Goal: Task Accomplishment & Management: Use online tool/utility

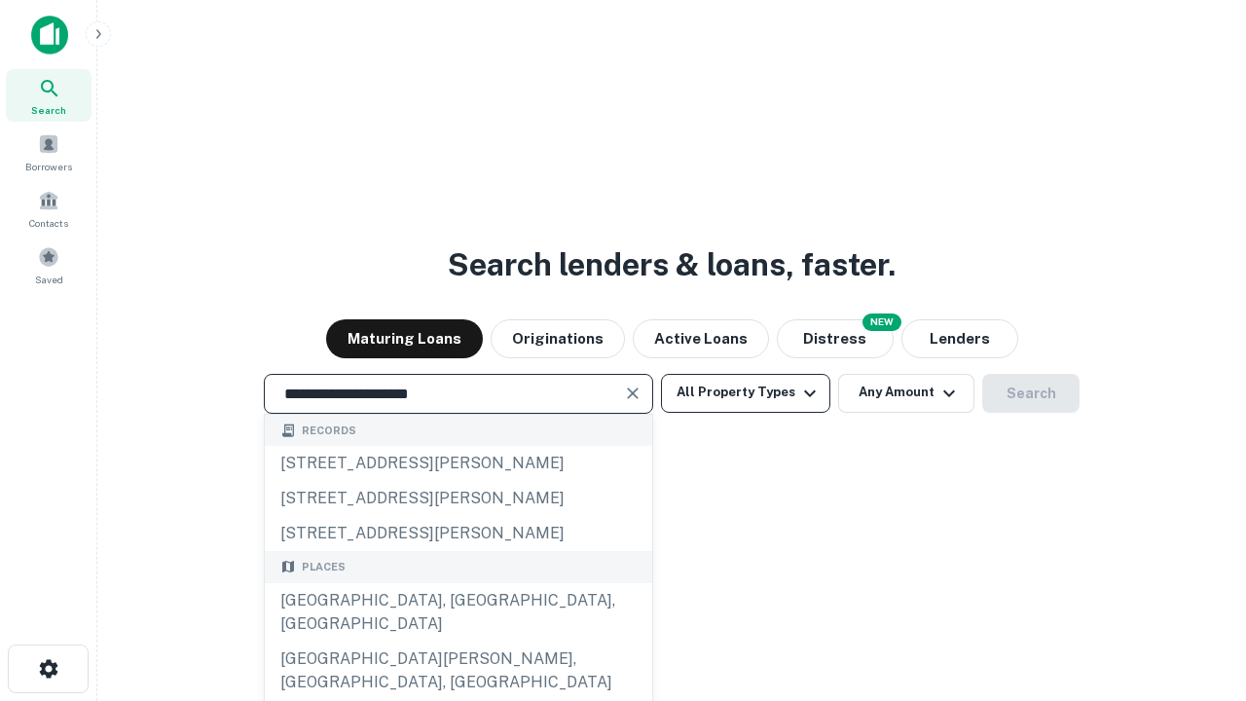
click at [457, 641] on div "[GEOGRAPHIC_DATA], [GEOGRAPHIC_DATA], [GEOGRAPHIC_DATA]" at bounding box center [458, 612] width 387 height 58
click at [745, 392] on button "All Property Types" at bounding box center [745, 393] width 169 height 39
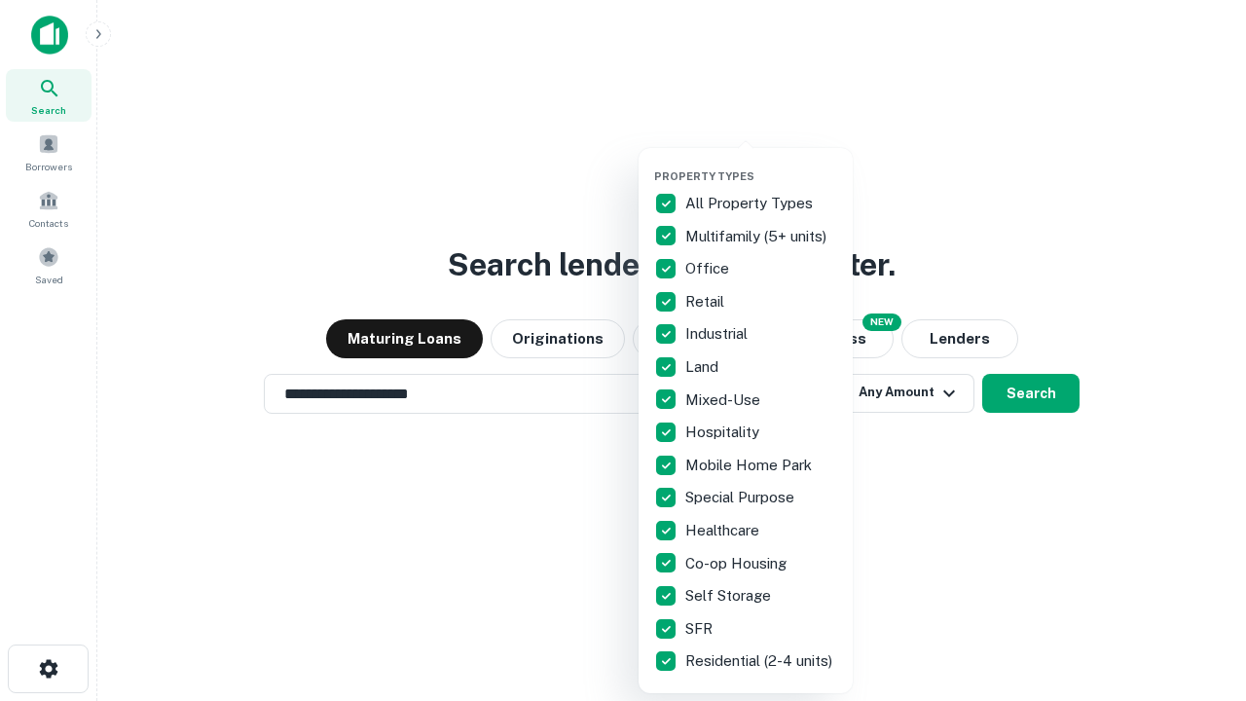
type input "**********"
click at [761, 164] on button "button" at bounding box center [761, 164] width 214 height 1
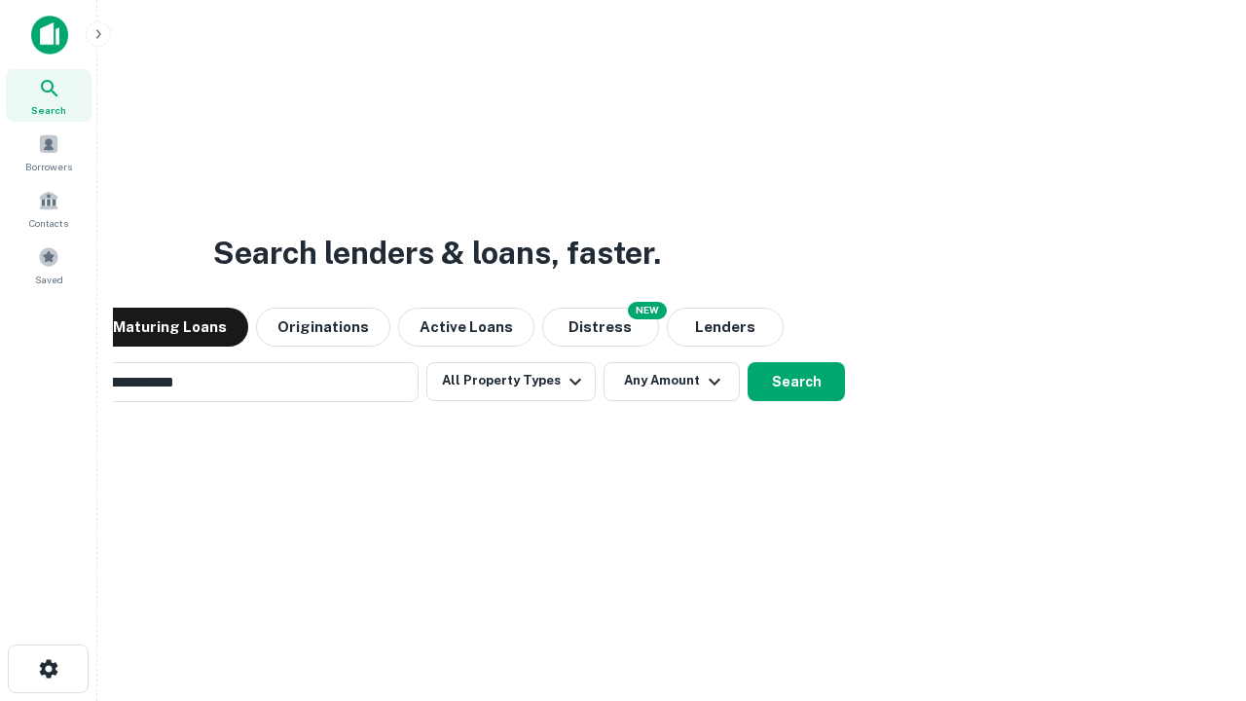
scroll to position [30, 0]
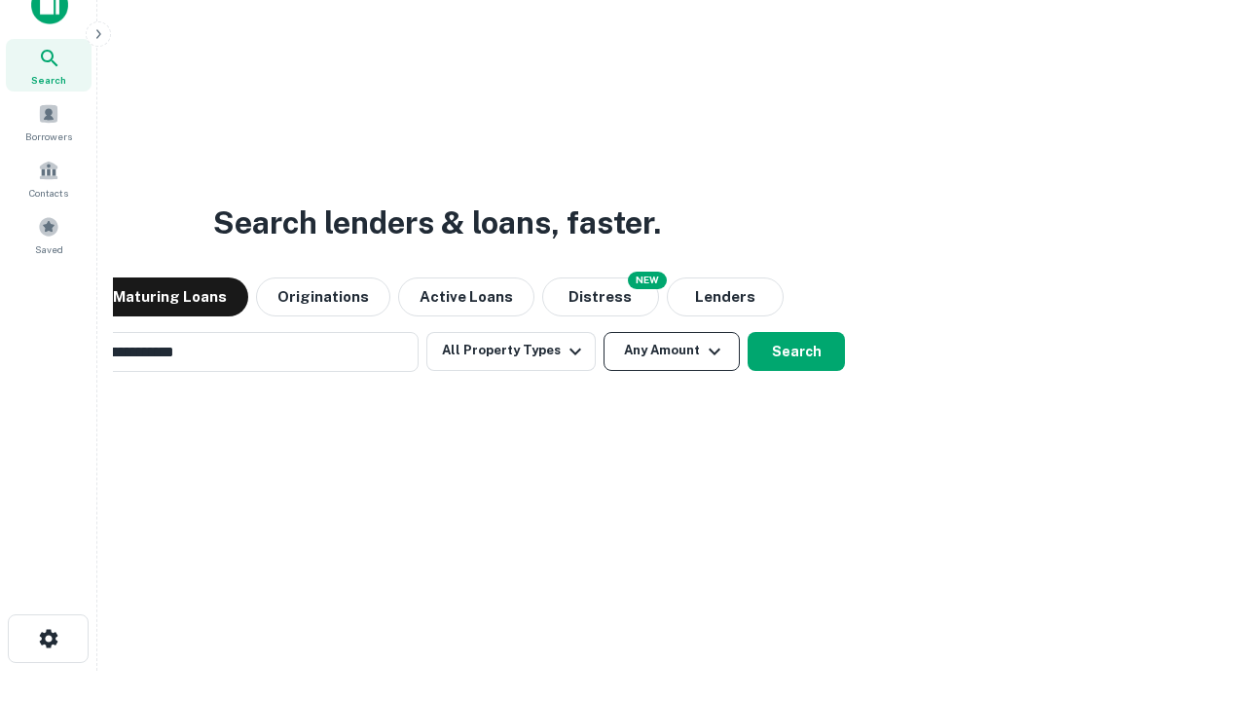
click at [603, 332] on button "Any Amount" at bounding box center [671, 351] width 136 height 39
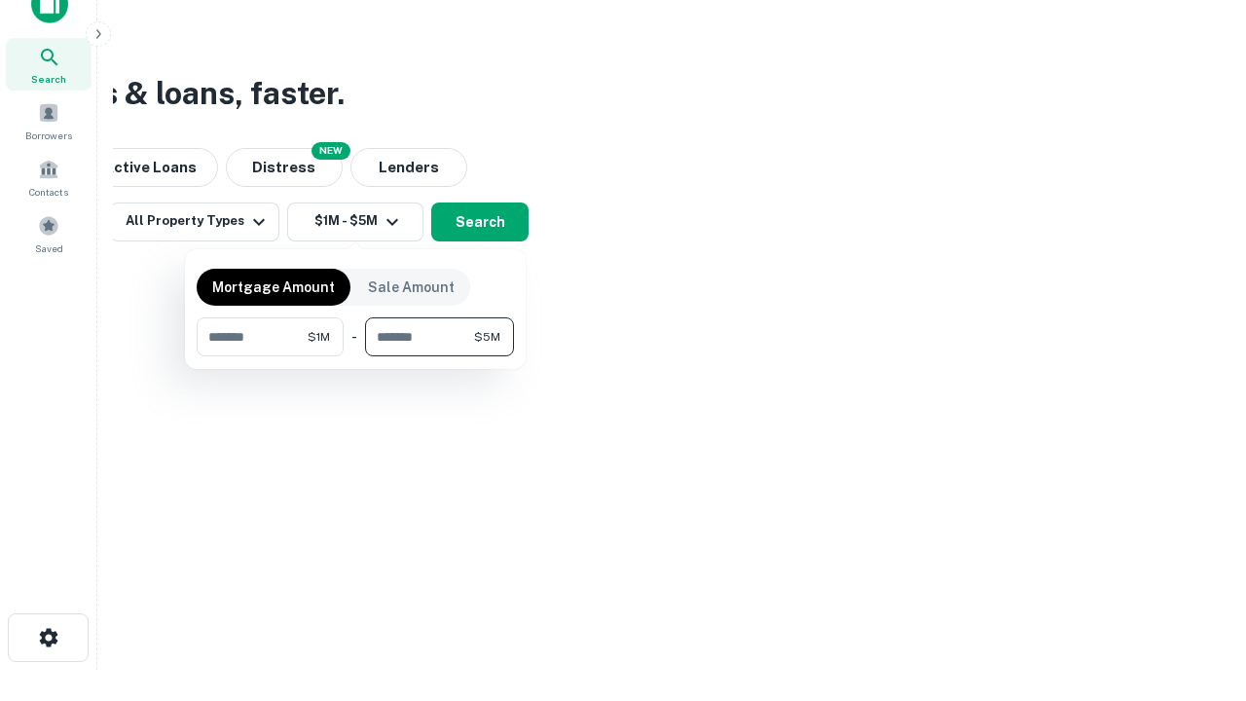
type input "*******"
click at [355, 356] on button "button" at bounding box center [355, 356] width 317 height 1
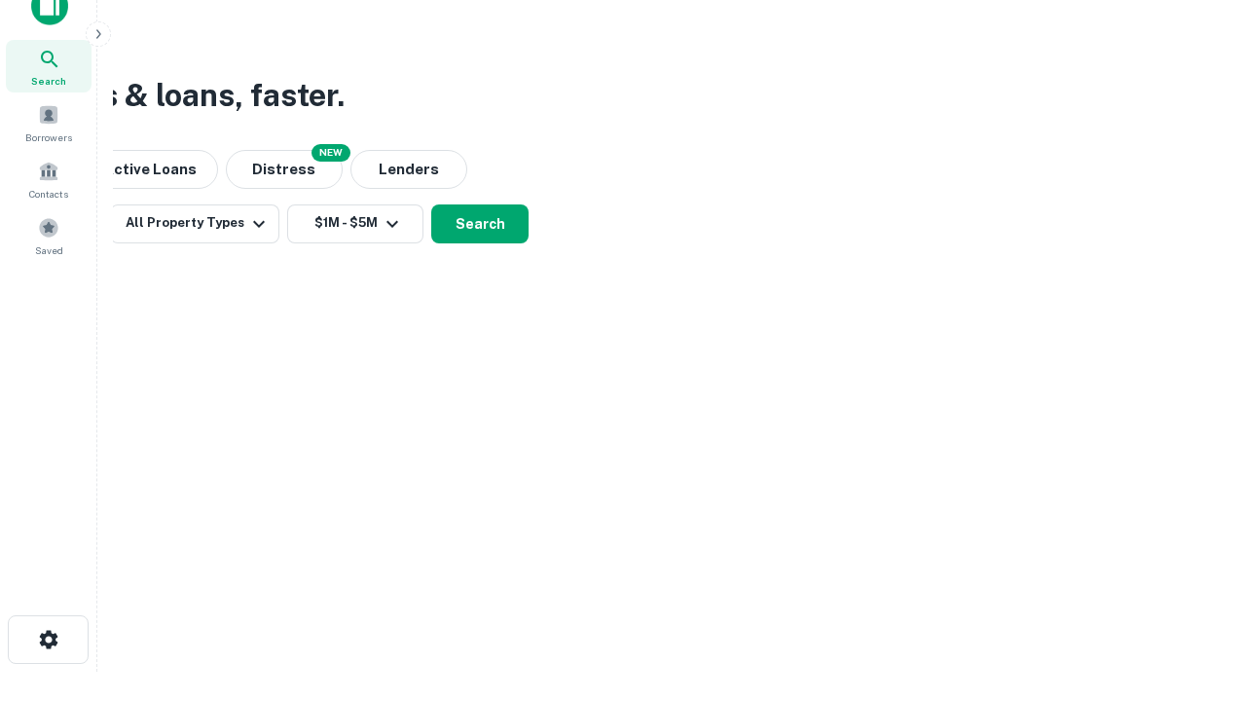
scroll to position [12, 359]
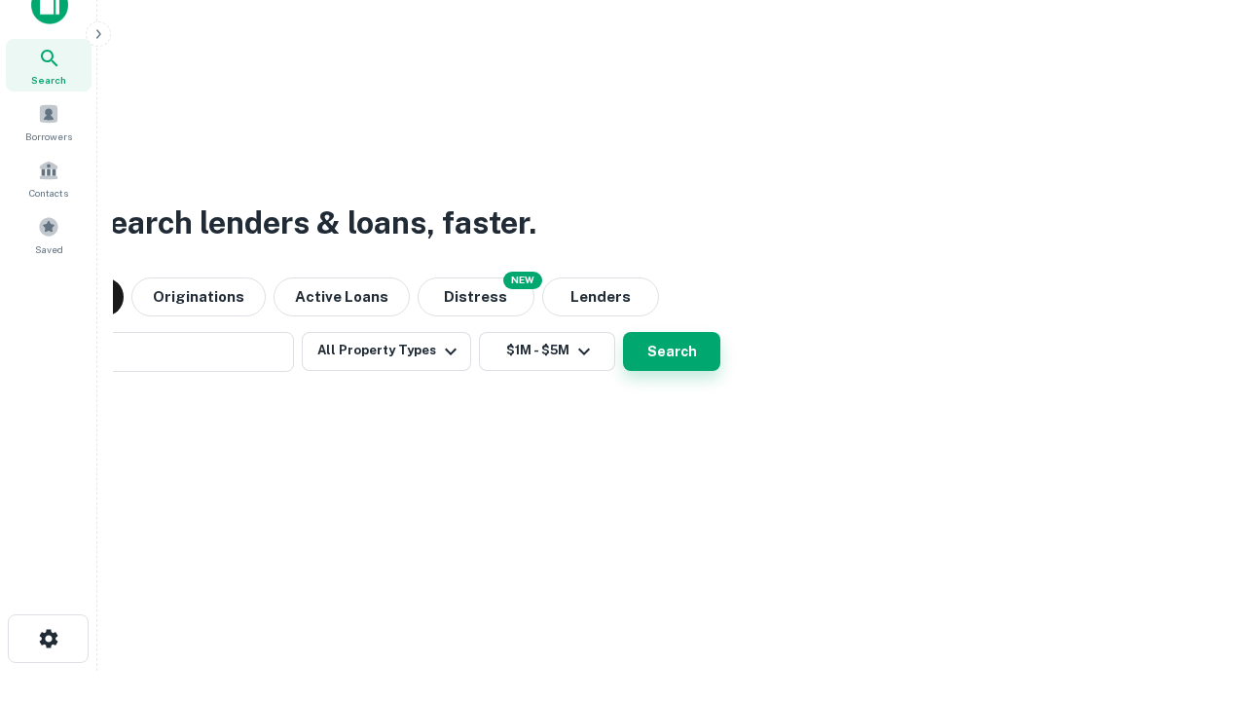
click at [623, 332] on button "Search" at bounding box center [671, 351] width 97 height 39
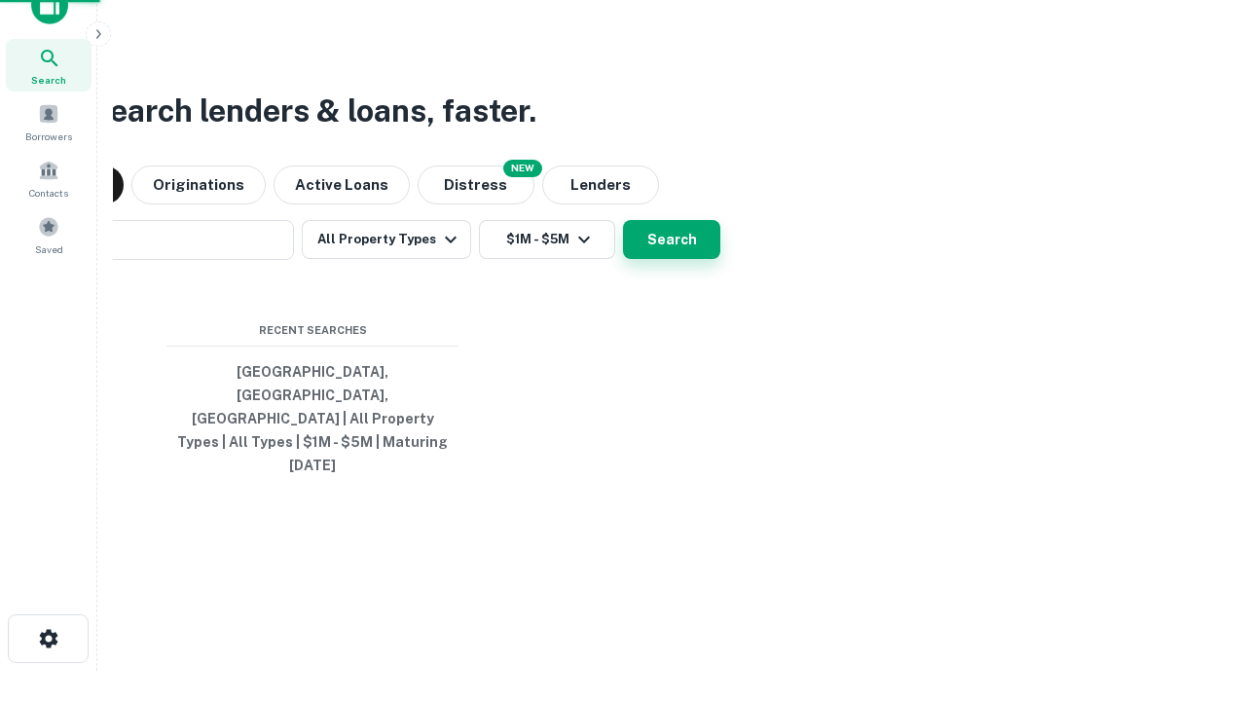
scroll to position [52, 551]
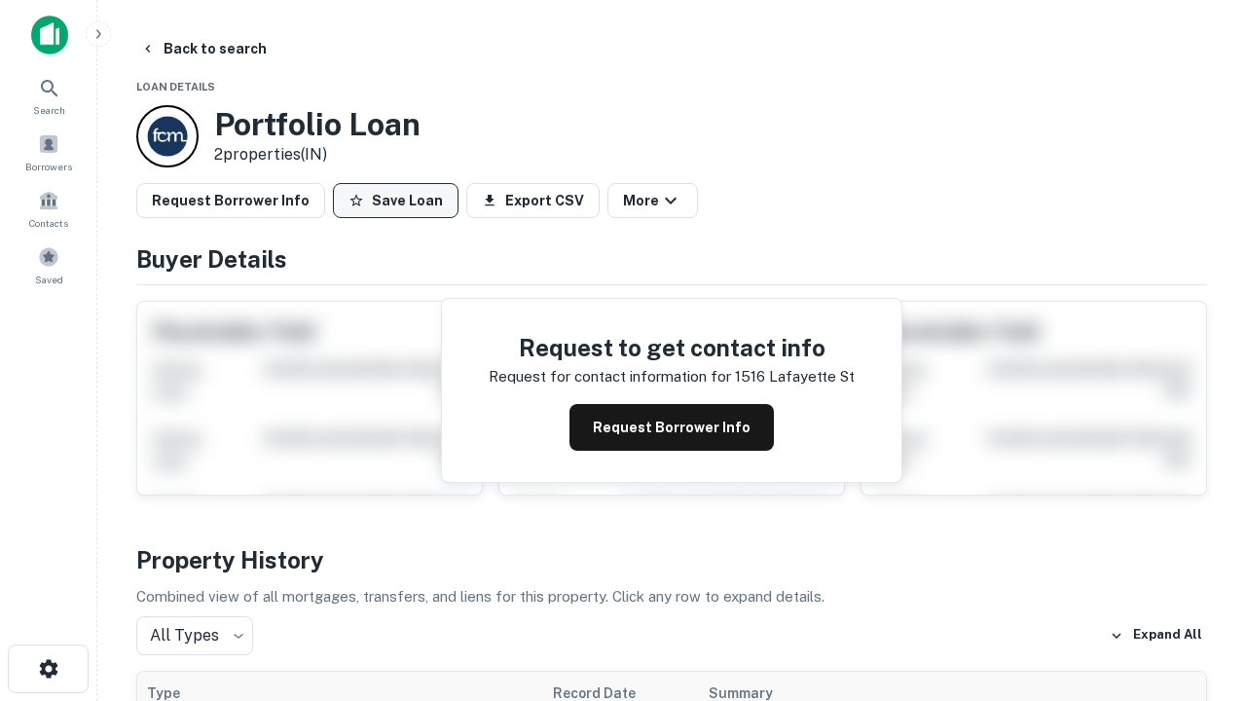
click at [395, 200] on button "Save Loan" at bounding box center [396, 200] width 126 height 35
click at [400, 200] on button "Loan Saved" at bounding box center [400, 200] width 134 height 35
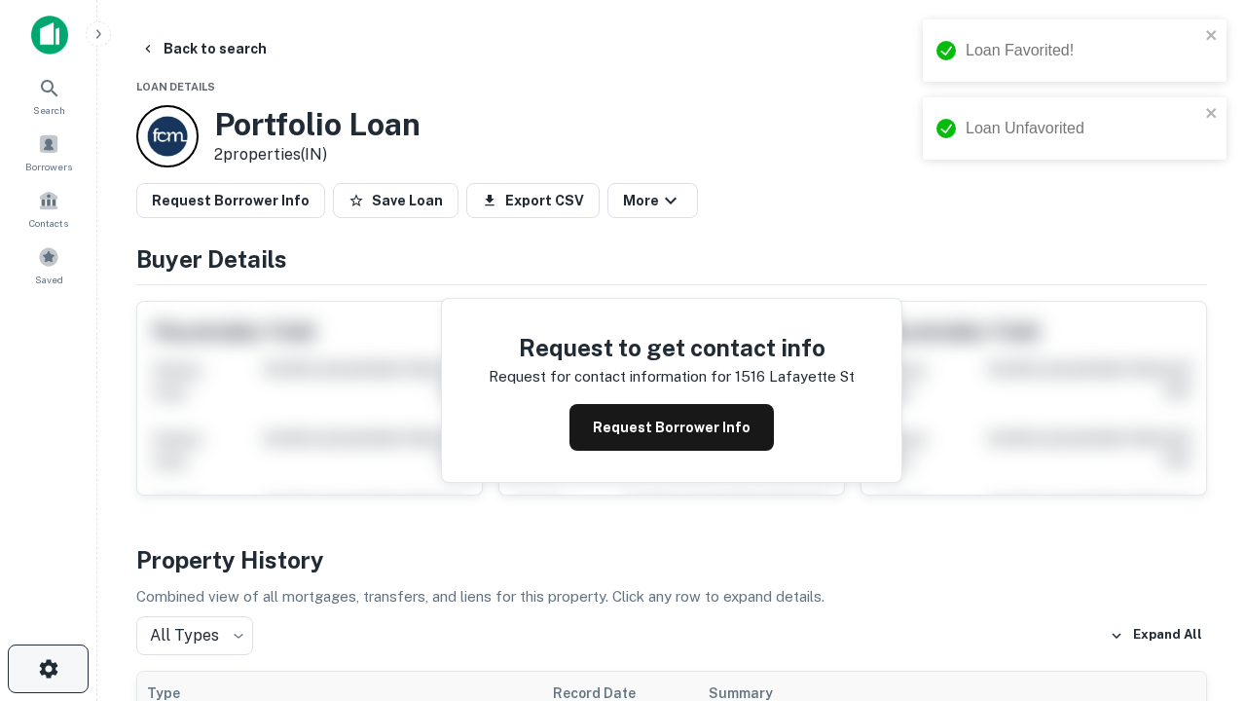
click at [48, 669] on icon "button" at bounding box center [48, 668] width 23 height 23
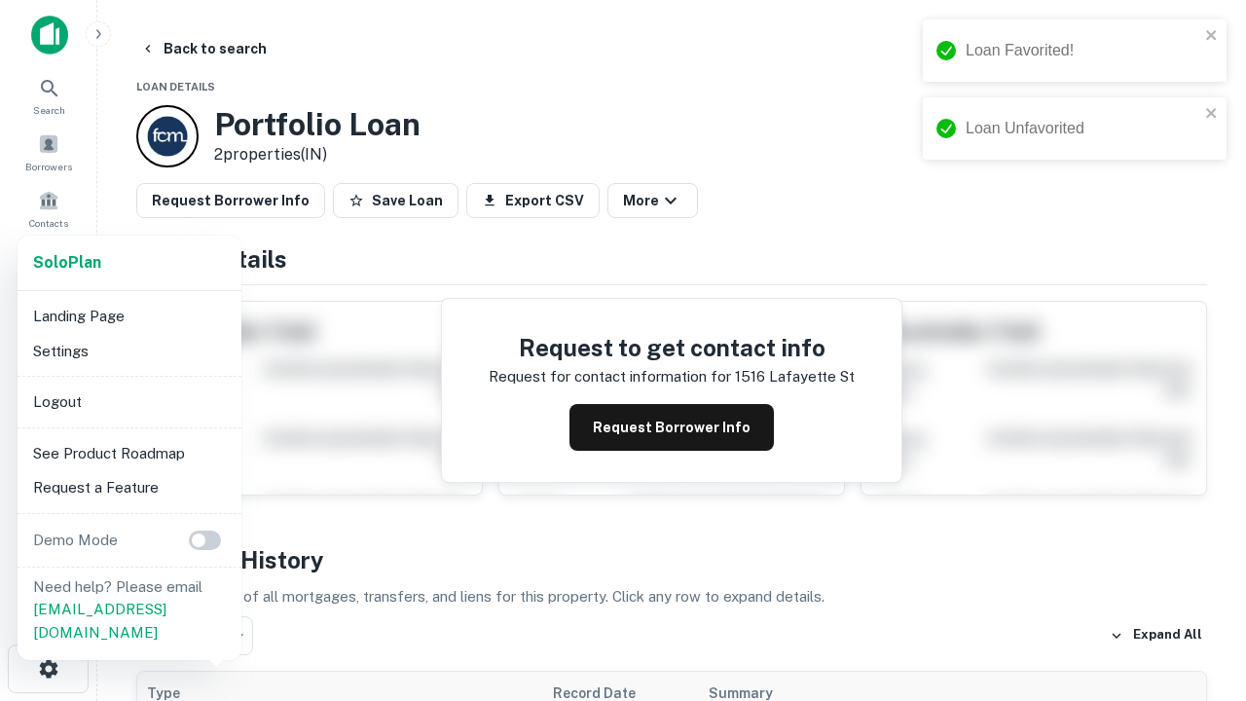
click at [128, 401] on li "Logout" at bounding box center [129, 401] width 208 height 35
